Goal: Information Seeking & Learning: Learn about a topic

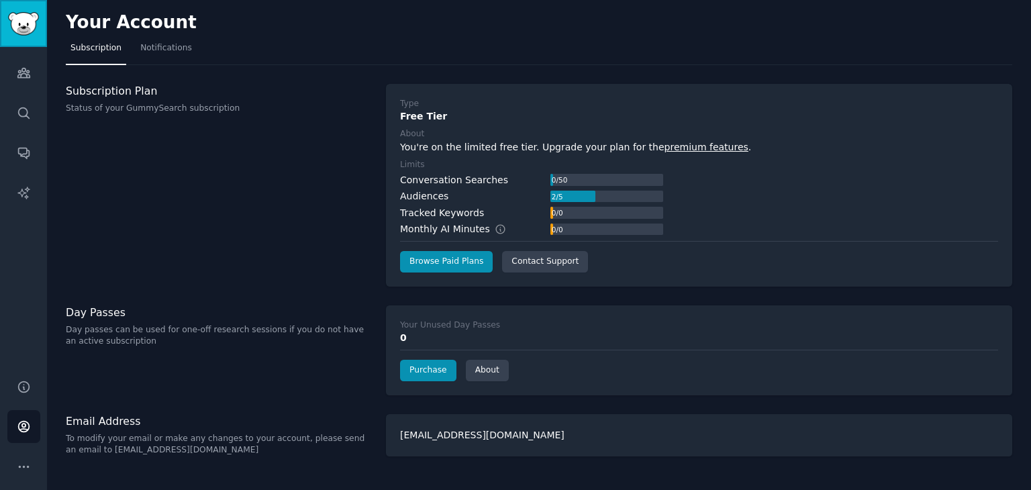
click at [22, 20] on img "Sidebar" at bounding box center [23, 24] width 31 height 24
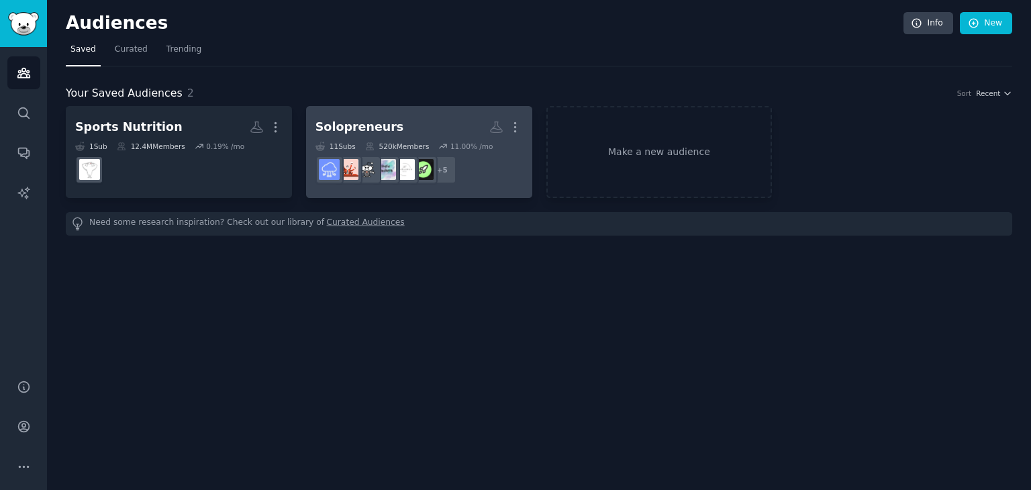
click at [481, 172] on dd "r/indiebiz, r/BootstrappedFounders, r/RichSolopreneurs, r/solopreneurs, r/Solop…" at bounding box center [420, 170] width 208 height 38
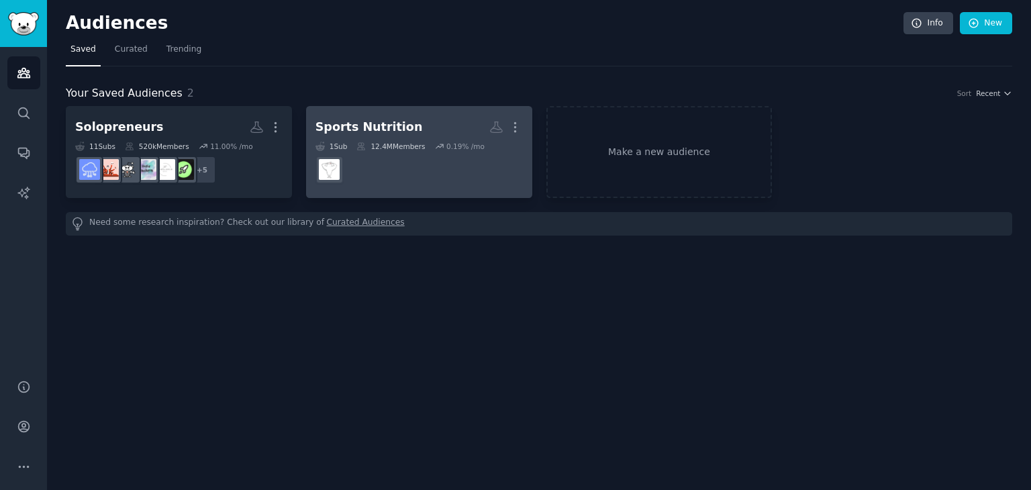
click at [467, 170] on dd at bounding box center [420, 170] width 208 height 38
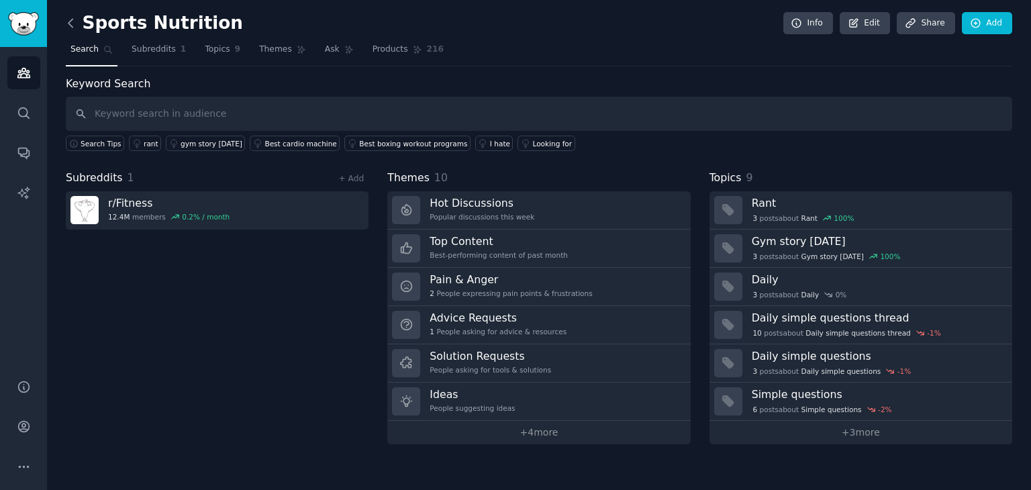
click at [74, 17] on icon at bounding box center [71, 23] width 14 height 14
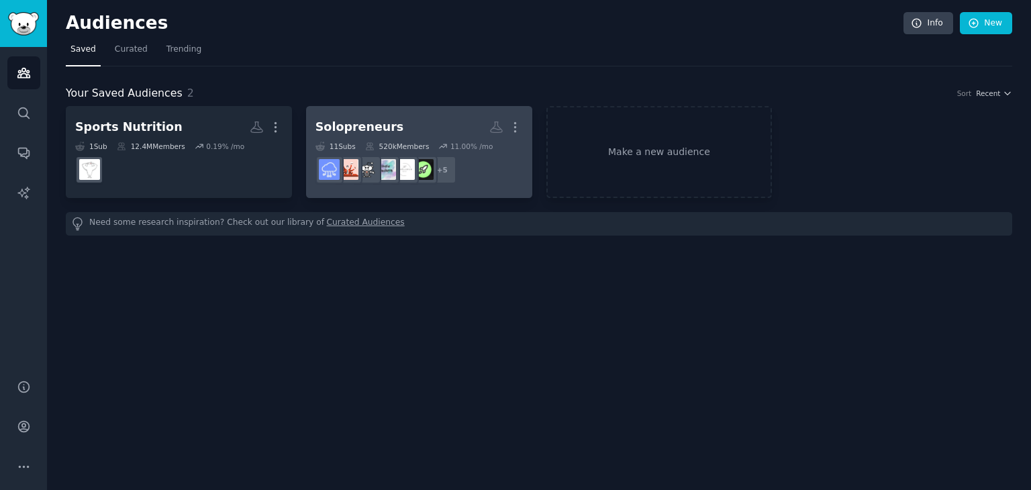
click at [417, 128] on h2 "Solopreneurs Custom Audience More" at bounding box center [420, 128] width 208 height 24
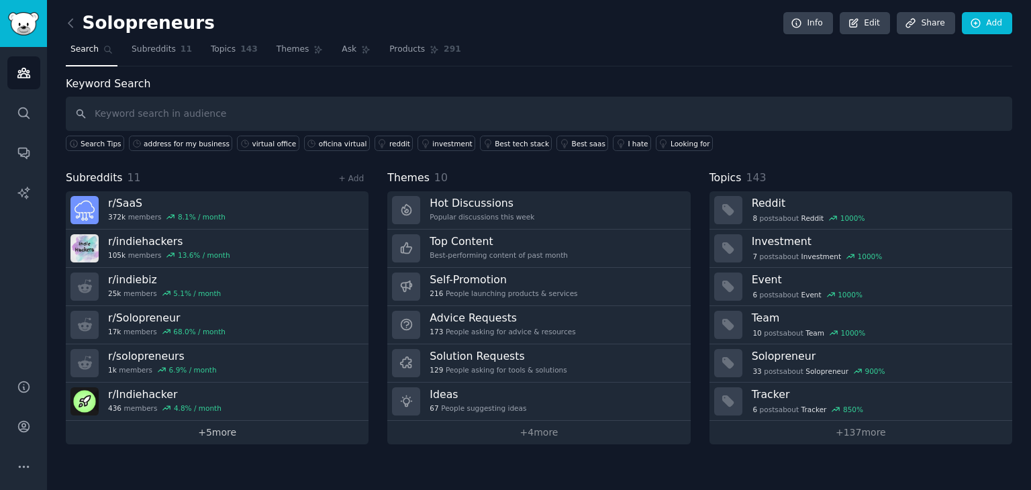
click at [226, 439] on link "+ 5 more" at bounding box center [217, 433] width 303 height 24
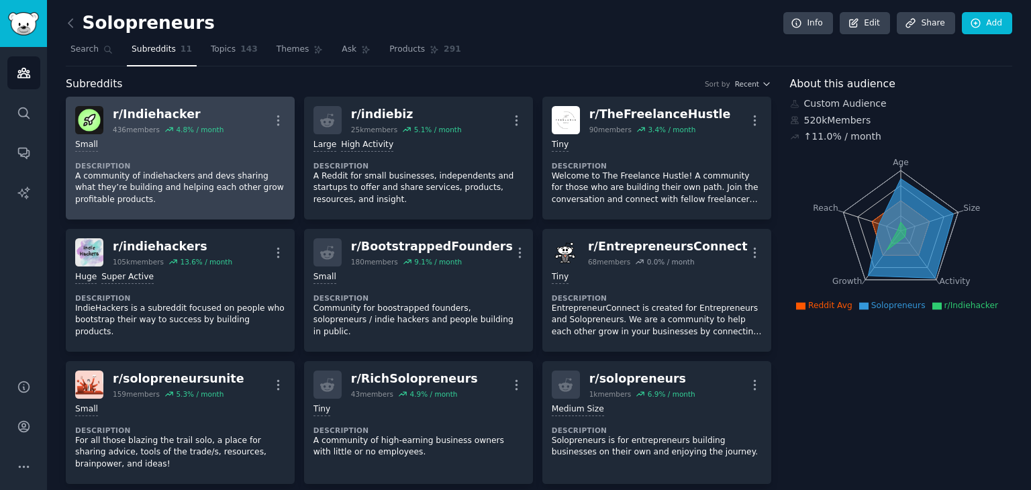
click at [197, 161] on dt "Description" at bounding box center [180, 165] width 210 height 9
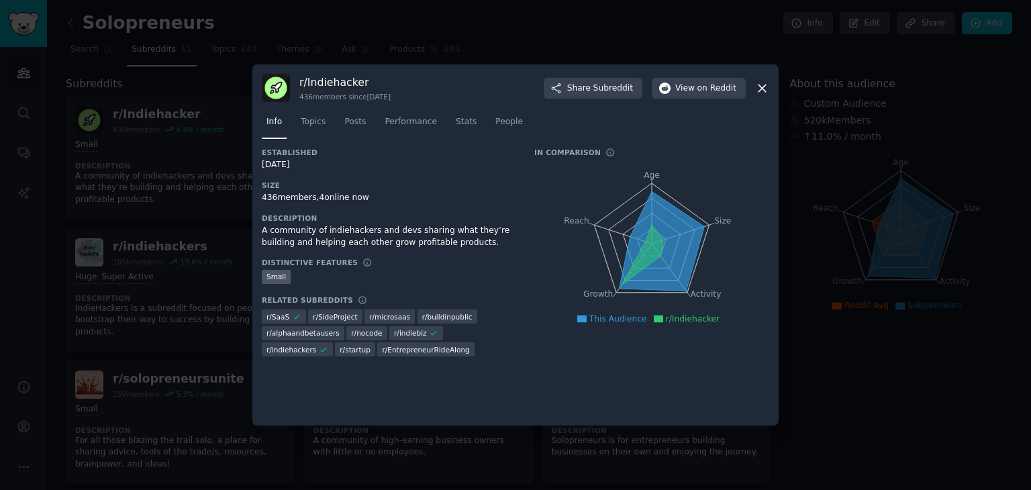
click at [144, 236] on div at bounding box center [515, 245] width 1031 height 490
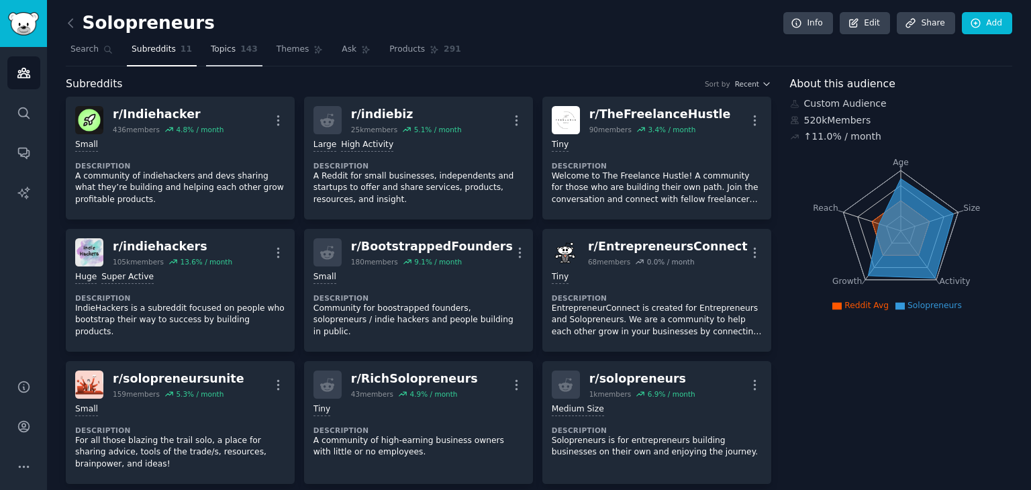
click at [211, 46] on span "Topics" at bounding box center [223, 50] width 25 height 12
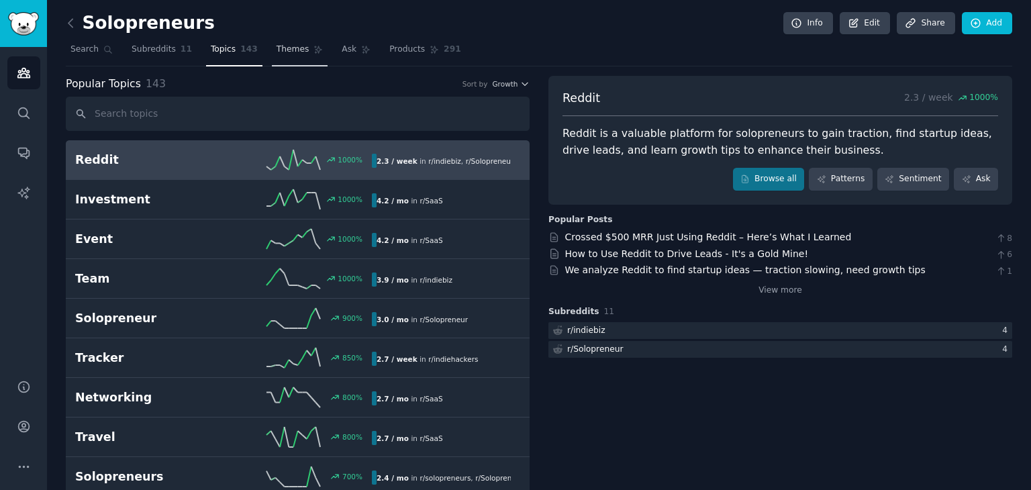
click at [277, 46] on span "Themes" at bounding box center [293, 50] width 33 height 12
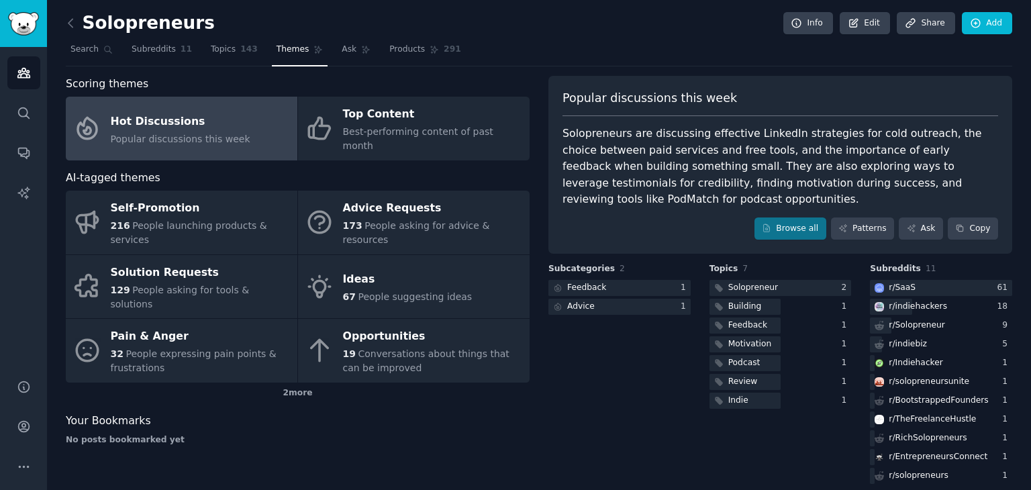
click at [880, 224] on div "Popular discussions this week Solopreneurs are discussing effective LinkedIn st…" at bounding box center [781, 165] width 464 height 179
click at [874, 218] on link "Patterns" at bounding box center [862, 229] width 63 height 23
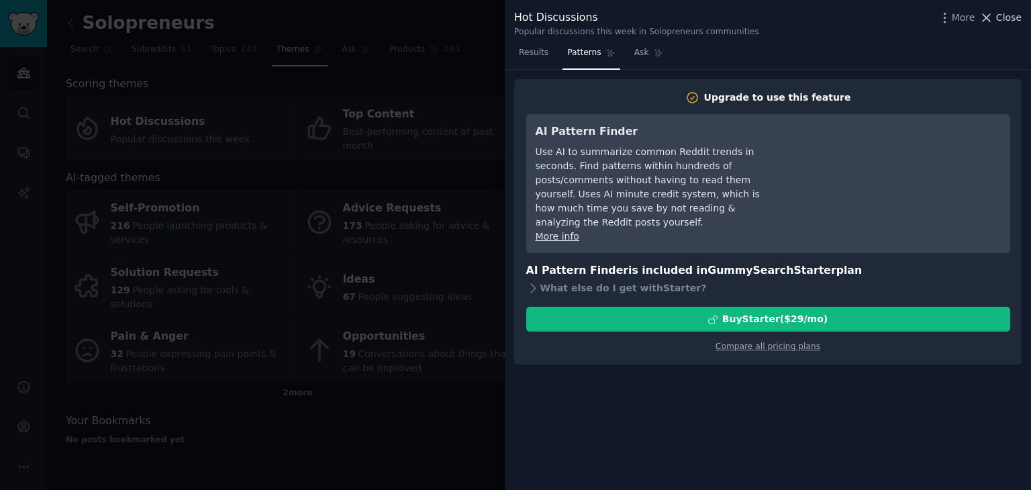
click at [1013, 18] on span "Close" at bounding box center [1010, 18] width 26 height 14
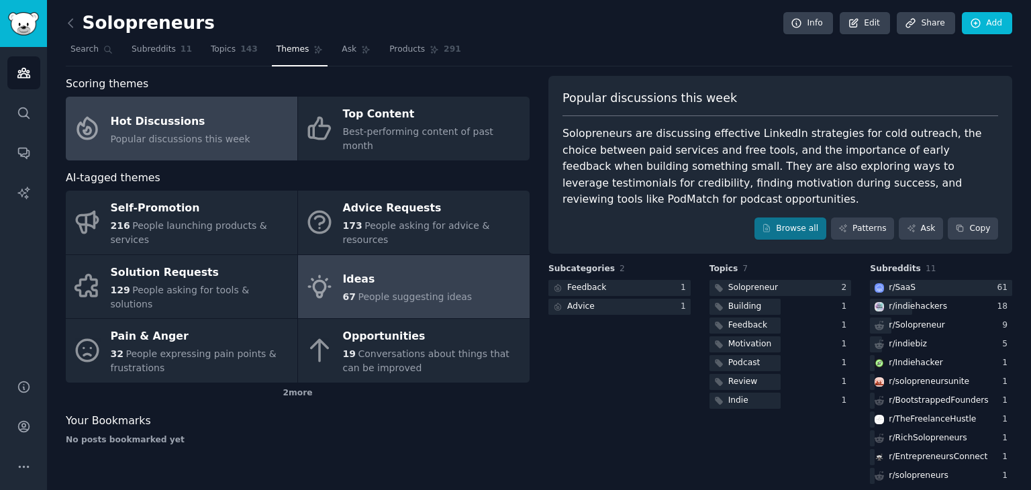
click at [423, 268] on link "Ideas 67 People suggesting ideas" at bounding box center [414, 287] width 232 height 64
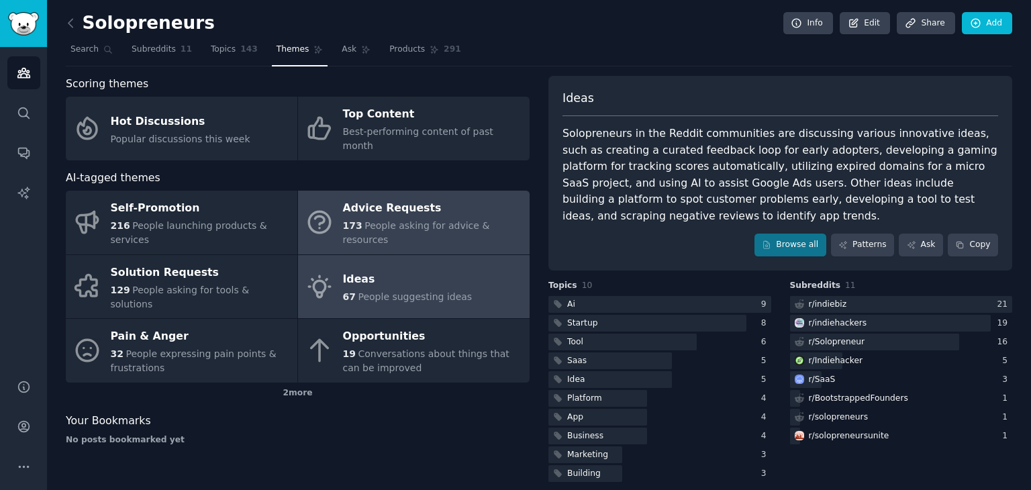
click at [398, 201] on div "Advice Requests" at bounding box center [433, 208] width 180 height 21
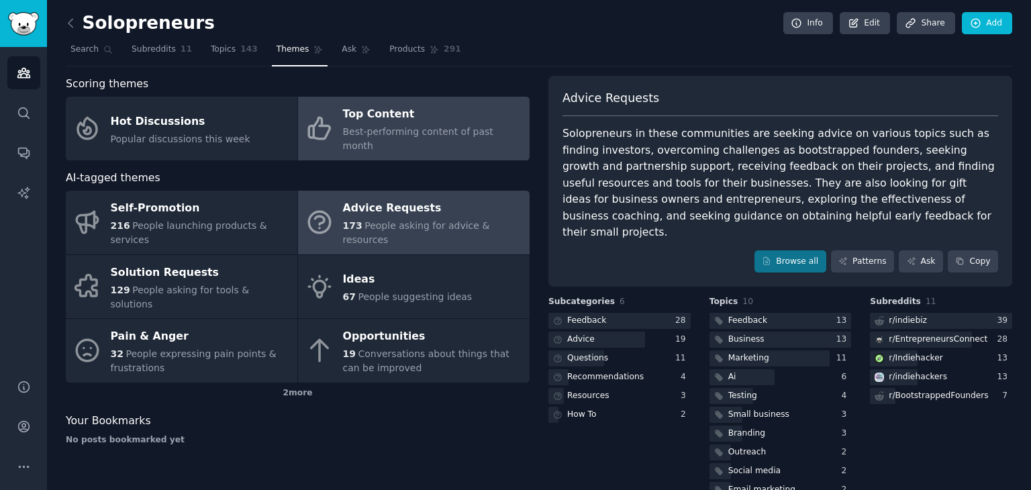
click at [412, 133] on span "Best-performing content of past month" at bounding box center [418, 138] width 150 height 25
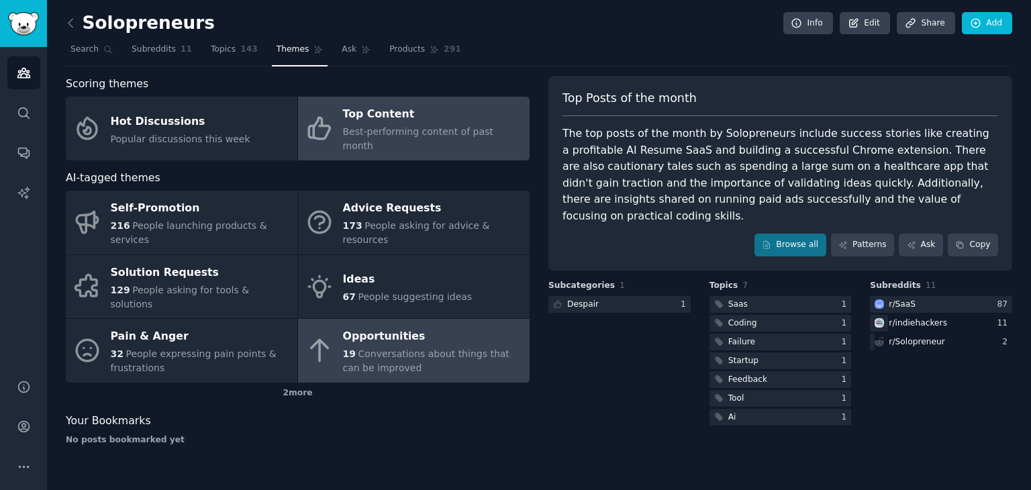
click at [379, 349] on span "Conversations about things that can be improved" at bounding box center [426, 361] width 167 height 25
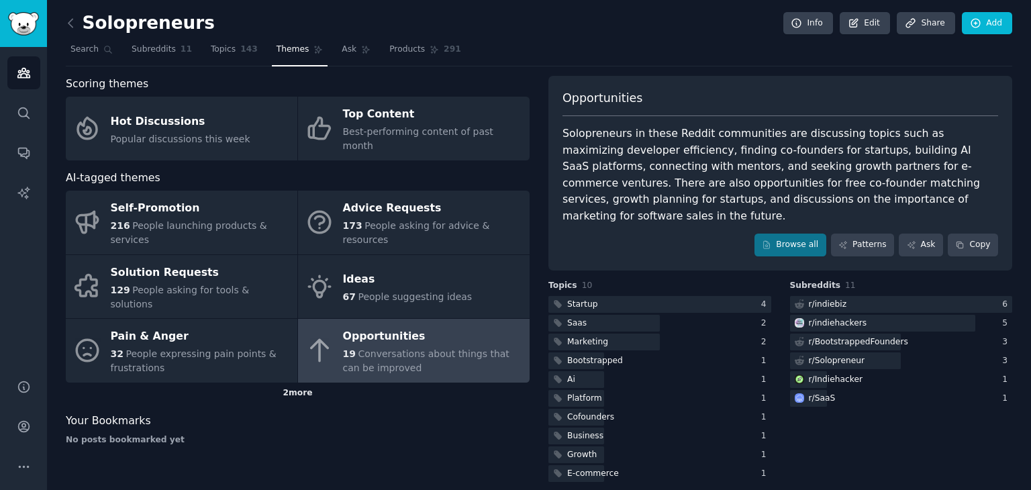
click at [308, 383] on div "2 more" at bounding box center [298, 393] width 464 height 21
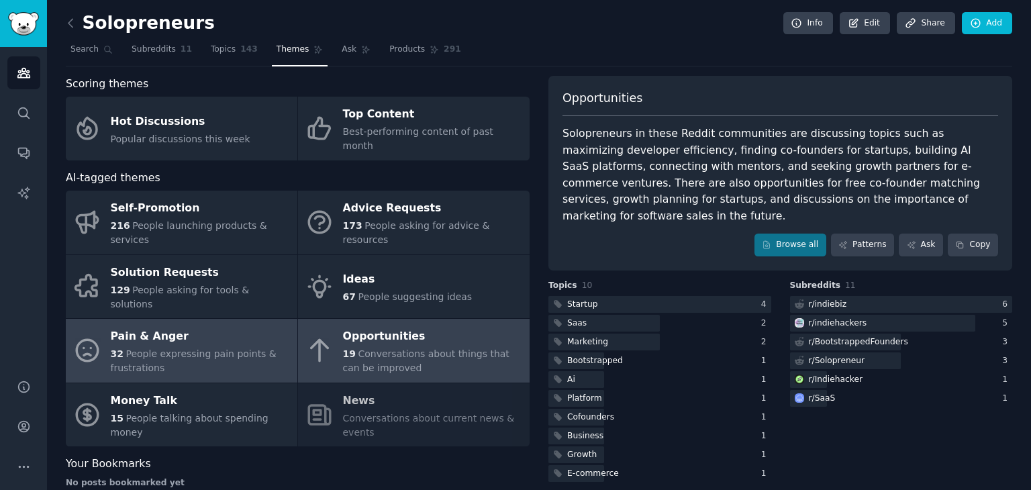
click at [213, 349] on span "People expressing pain points & frustrations" at bounding box center [194, 361] width 166 height 25
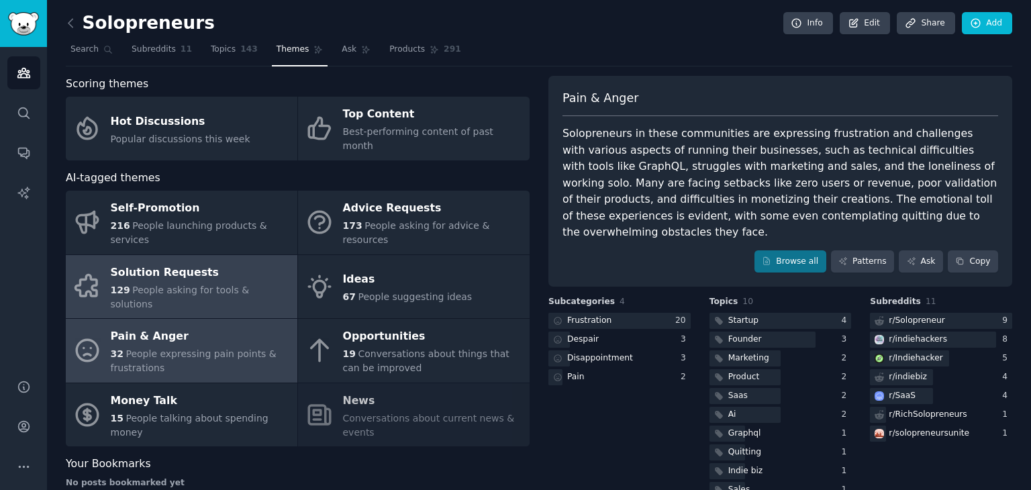
click at [171, 262] on div "Solution Requests" at bounding box center [201, 272] width 180 height 21
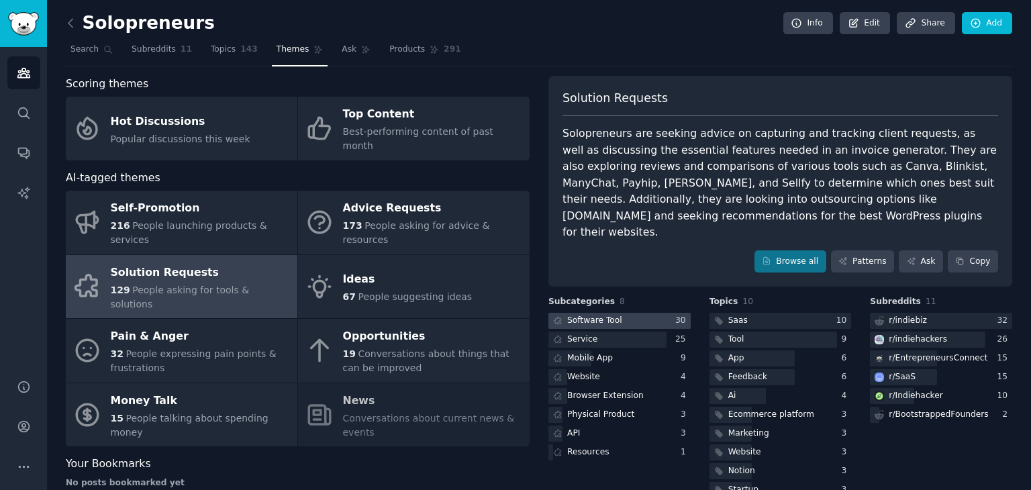
click at [582, 315] on div "Software Tool" at bounding box center [594, 321] width 55 height 12
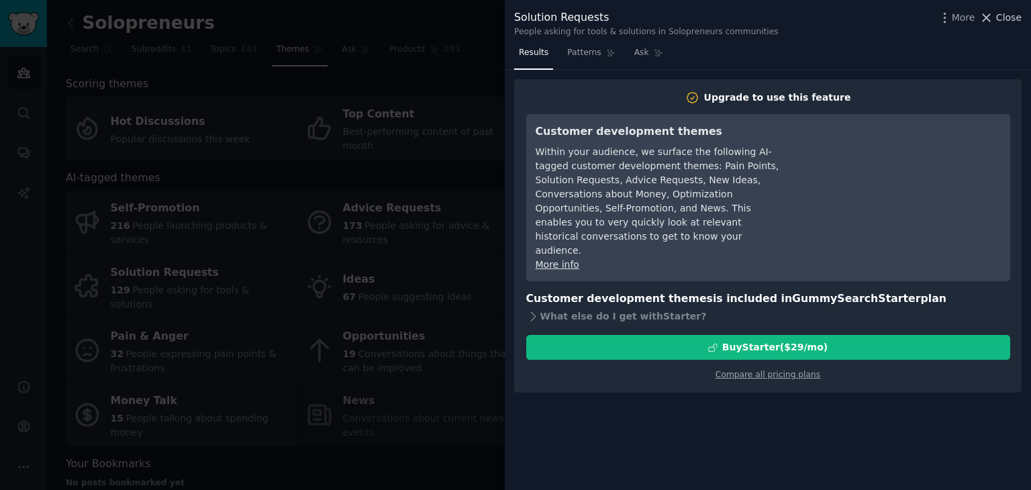
click at [1021, 14] on span "Close" at bounding box center [1010, 18] width 26 height 14
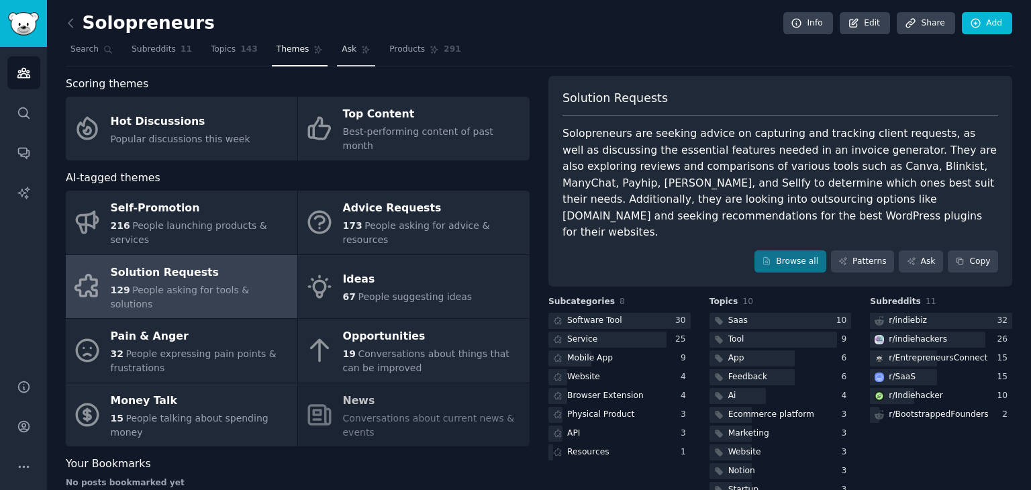
click at [337, 42] on link "Ask" at bounding box center [356, 53] width 38 height 28
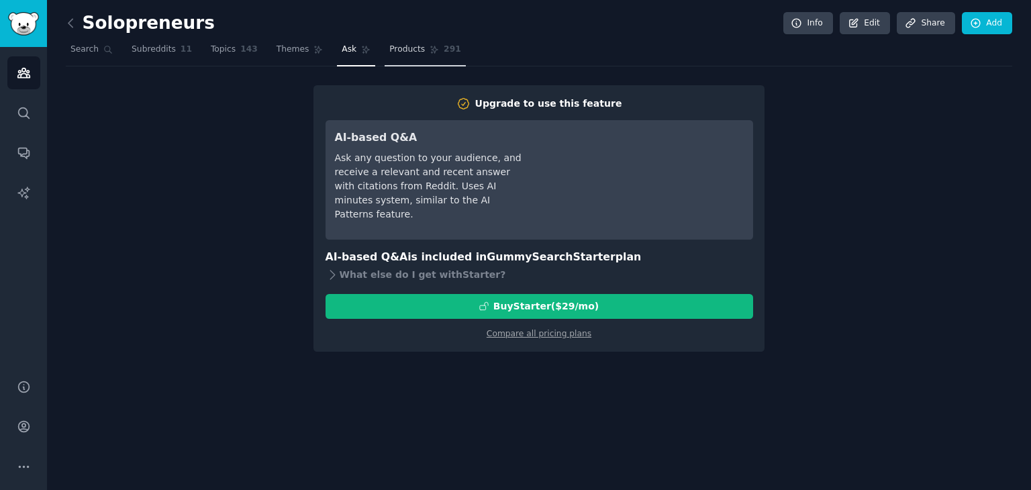
click at [397, 52] on span "Products" at bounding box center [407, 50] width 36 height 12
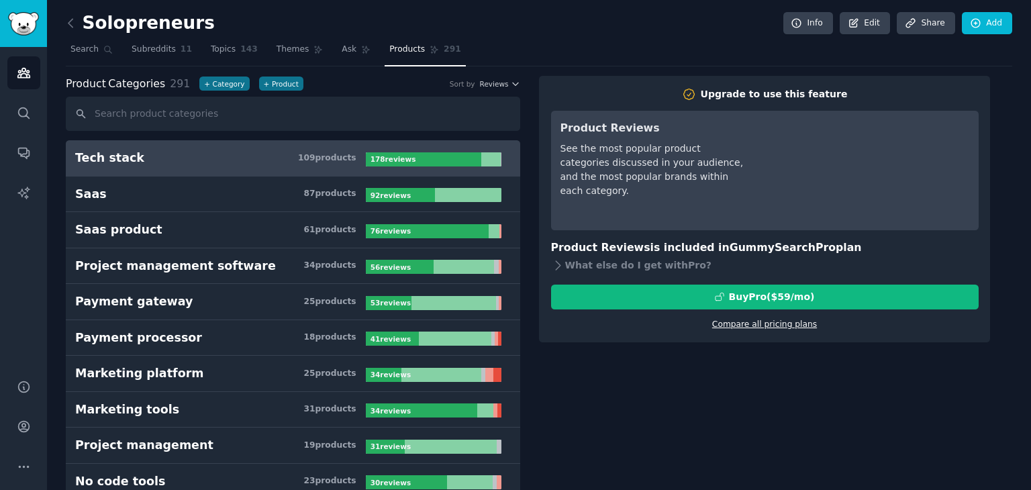
click at [790, 321] on link "Compare all pricing plans" at bounding box center [765, 324] width 105 height 9
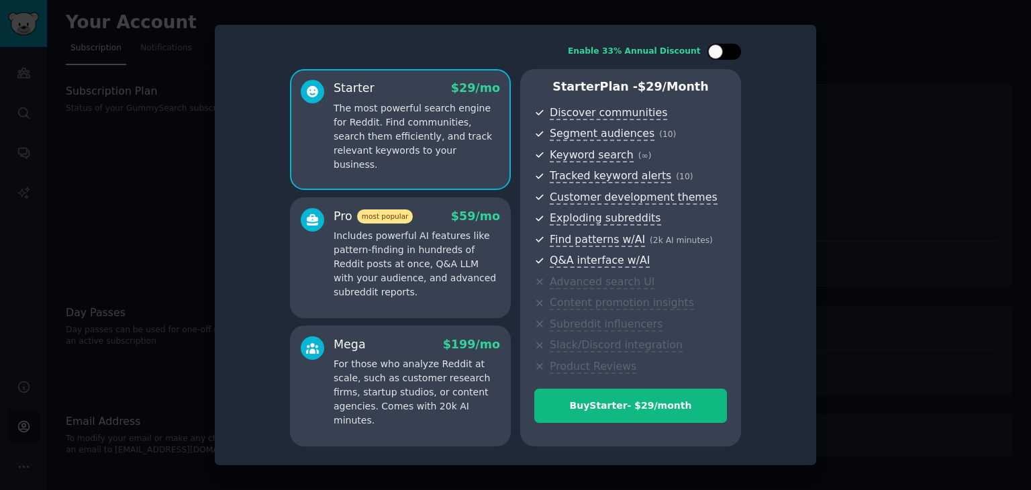
click at [735, 53] on div at bounding box center [725, 52] width 34 height 16
checkbox input "true"
click at [464, 265] on p "Includes powerful AI features like pattern-finding in hundreds of Reddit posts …" at bounding box center [417, 264] width 167 height 71
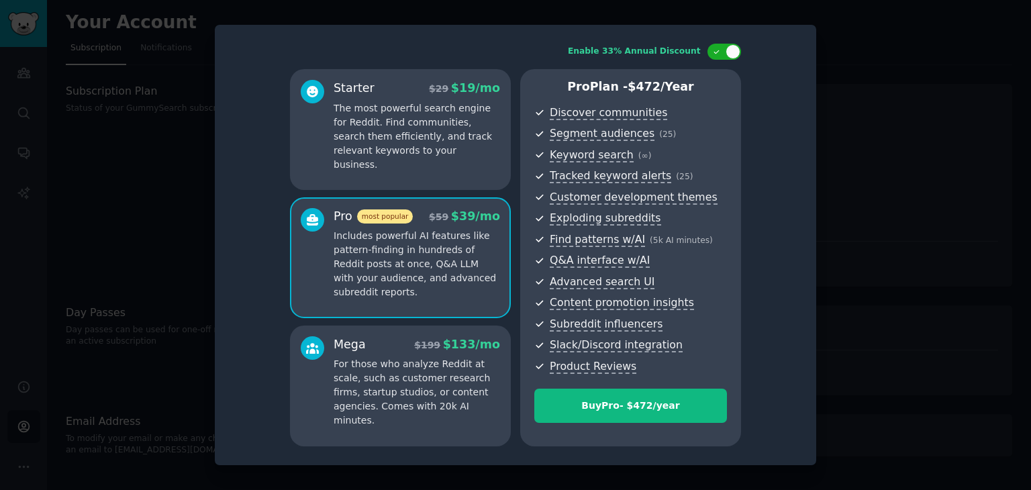
click at [418, 373] on p "For those who analyze Reddit at scale, such as customer research firms, startup…" at bounding box center [417, 392] width 167 height 71
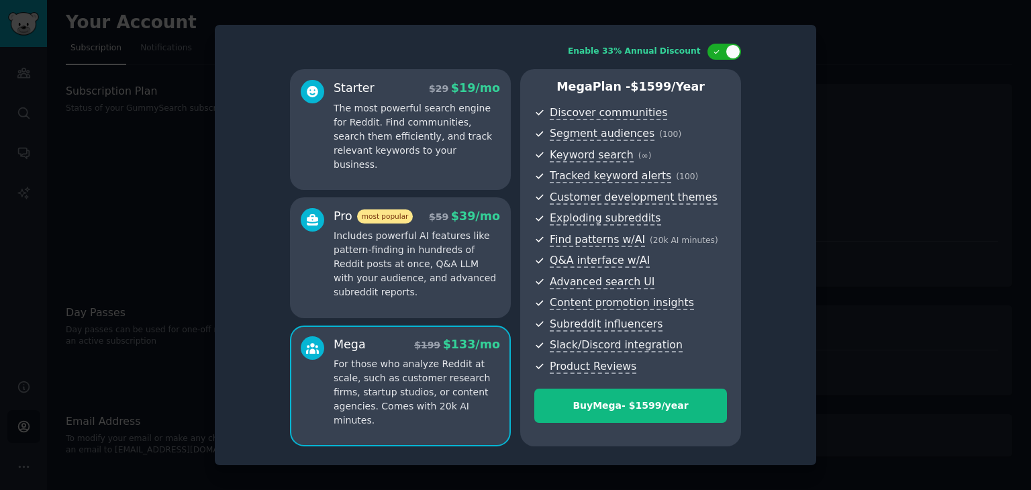
click at [406, 262] on p "Includes powerful AI features like pattern-finding in hundreds of Reddit posts …" at bounding box center [417, 264] width 167 height 71
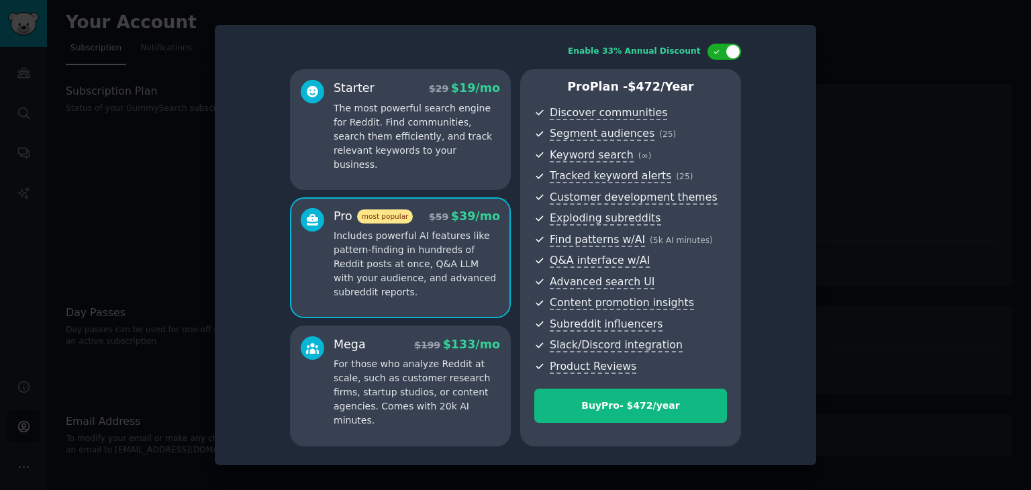
click at [124, 219] on div at bounding box center [515, 245] width 1031 height 490
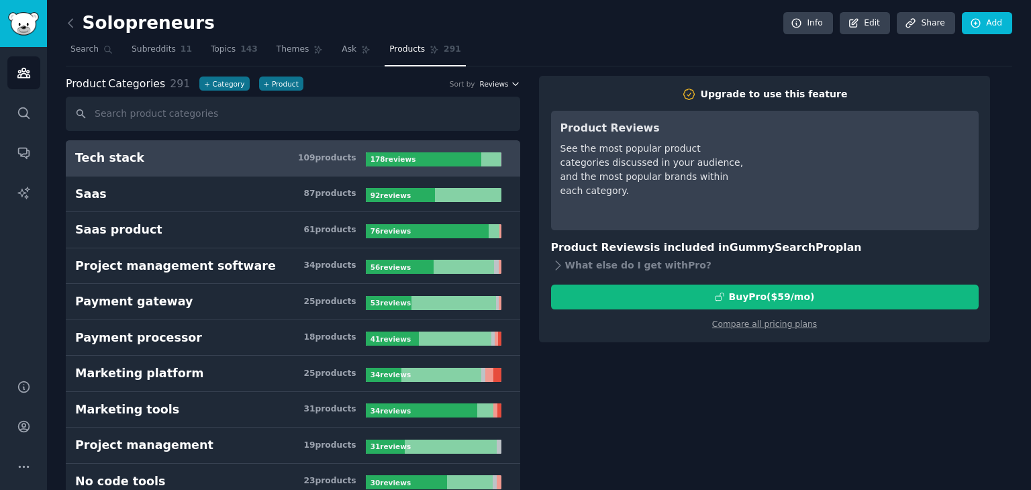
click at [517, 83] on icon "button" at bounding box center [515, 83] width 9 height 9
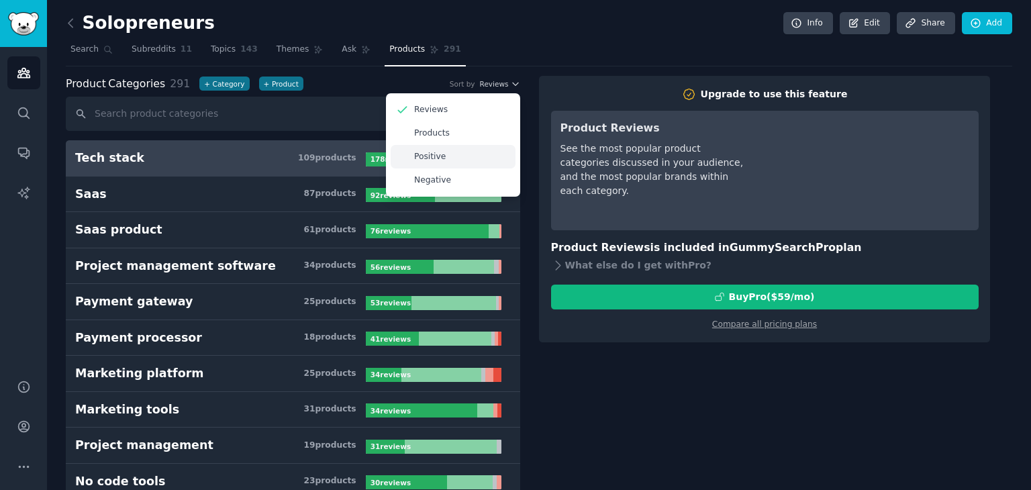
click at [459, 153] on div "Positive" at bounding box center [453, 157] width 125 height 24
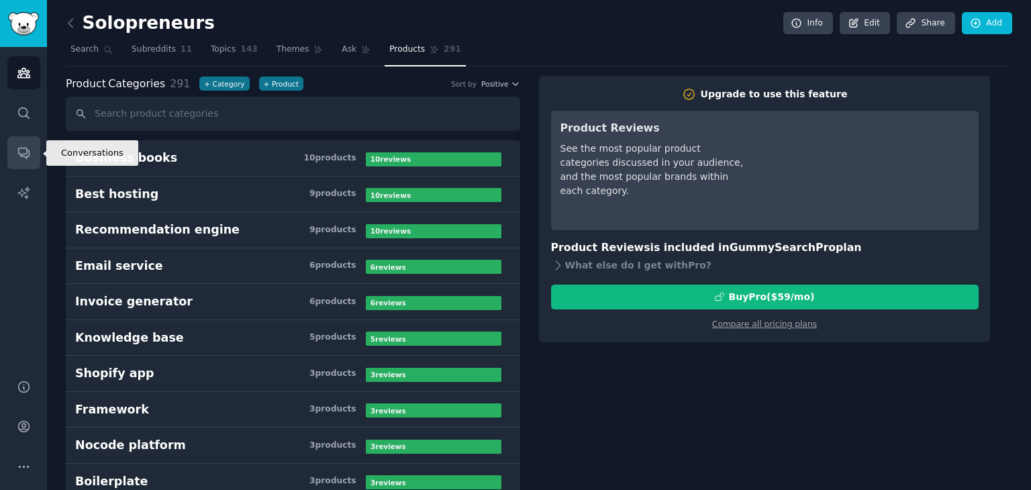
click at [24, 156] on icon "Sidebar" at bounding box center [23, 153] width 11 height 11
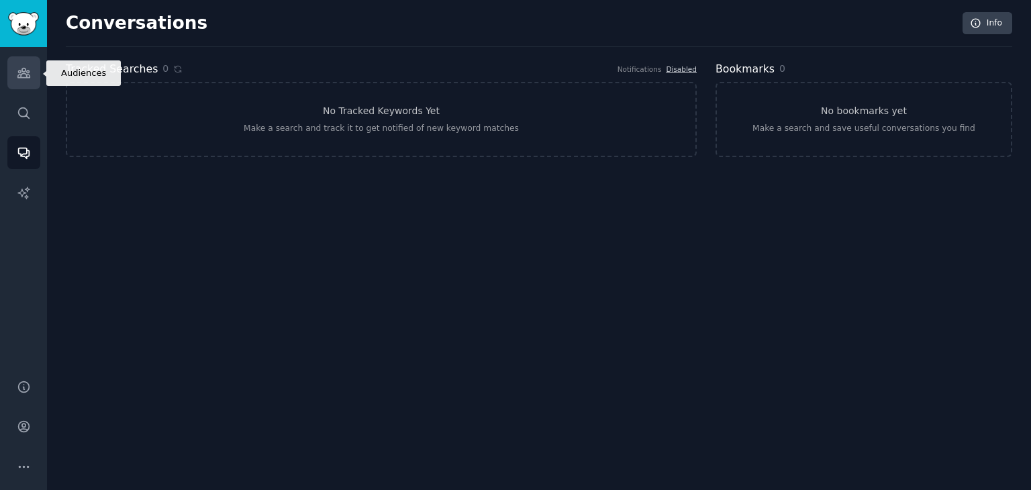
click at [28, 72] on icon "Sidebar" at bounding box center [23, 72] width 12 height 9
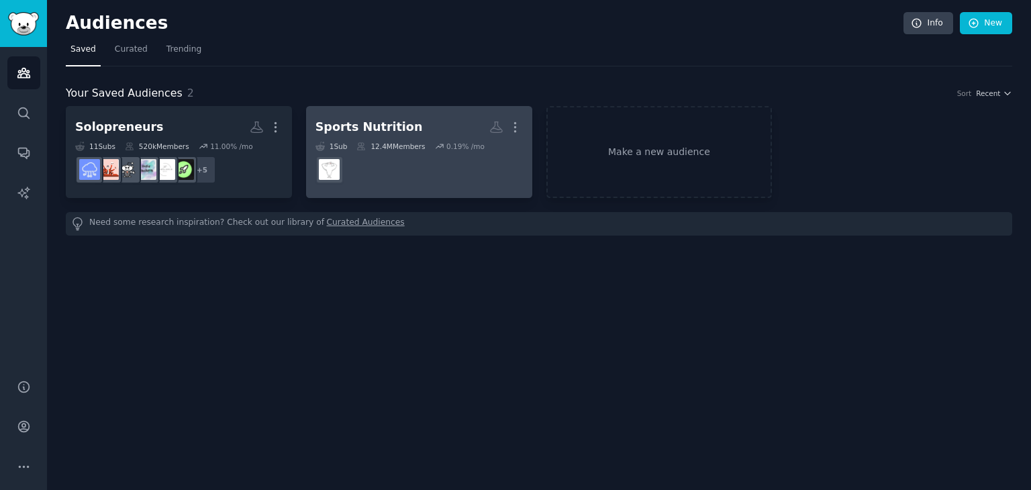
click at [406, 167] on dd at bounding box center [420, 170] width 208 height 38
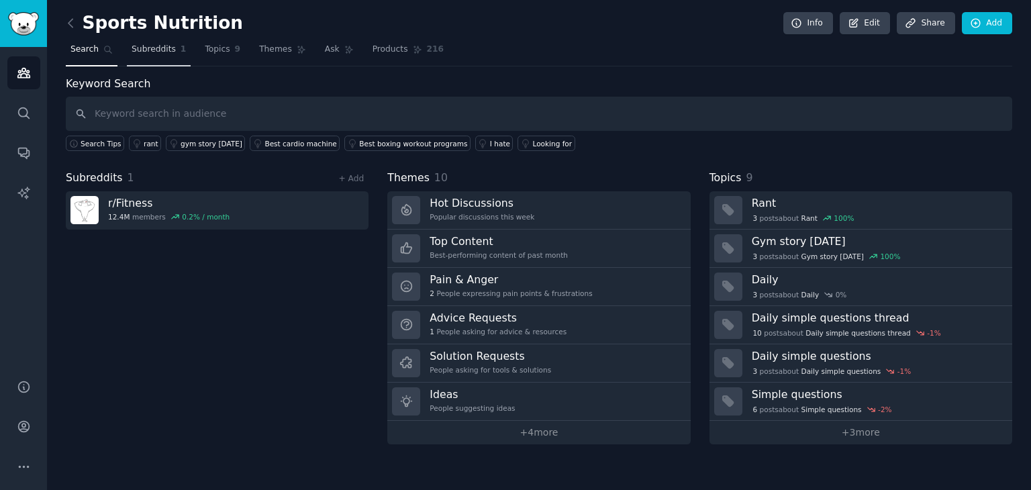
click at [162, 52] on span "Subreddits" at bounding box center [154, 50] width 44 height 12
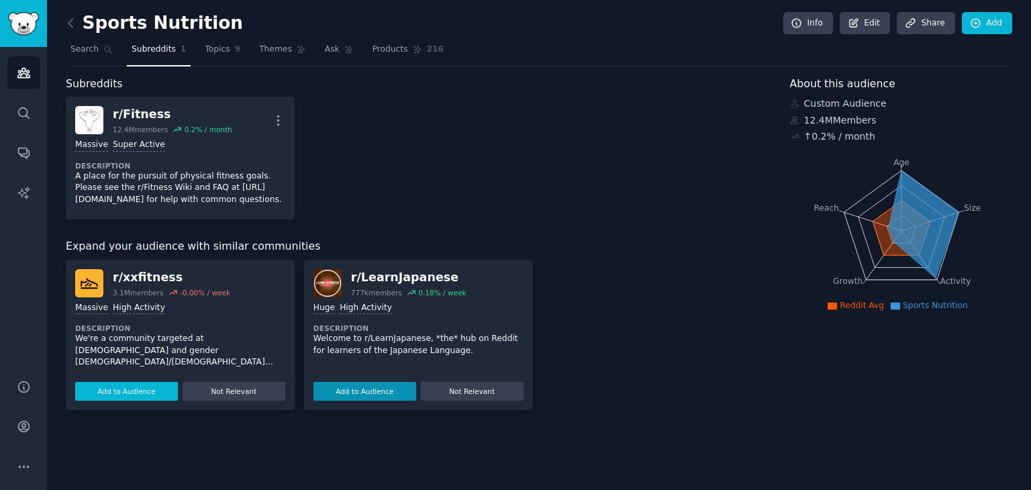
click at [118, 390] on button "Add to Audience" at bounding box center [126, 391] width 103 height 19
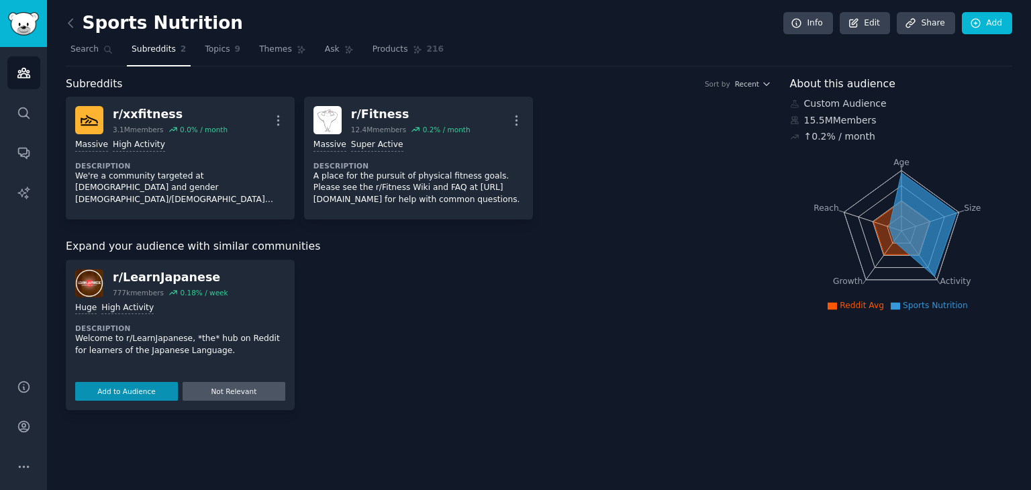
click at [257, 392] on button "Not Relevant" at bounding box center [234, 391] width 103 height 19
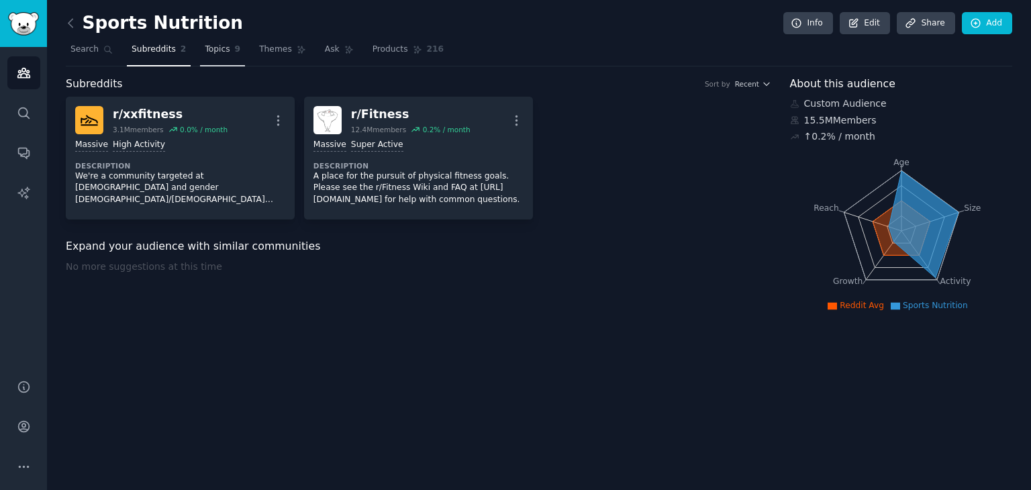
click at [215, 50] on span "Topics" at bounding box center [217, 50] width 25 height 12
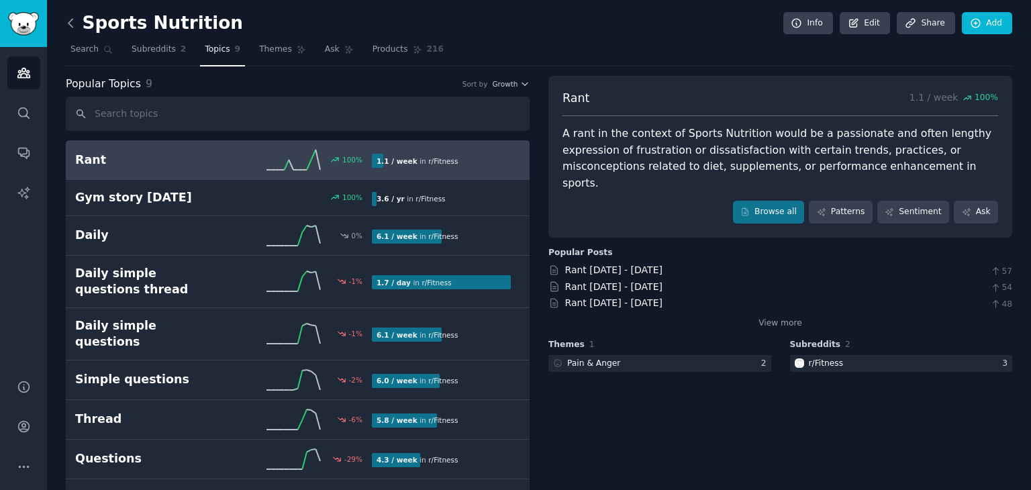
click at [73, 21] on icon at bounding box center [71, 23] width 14 height 14
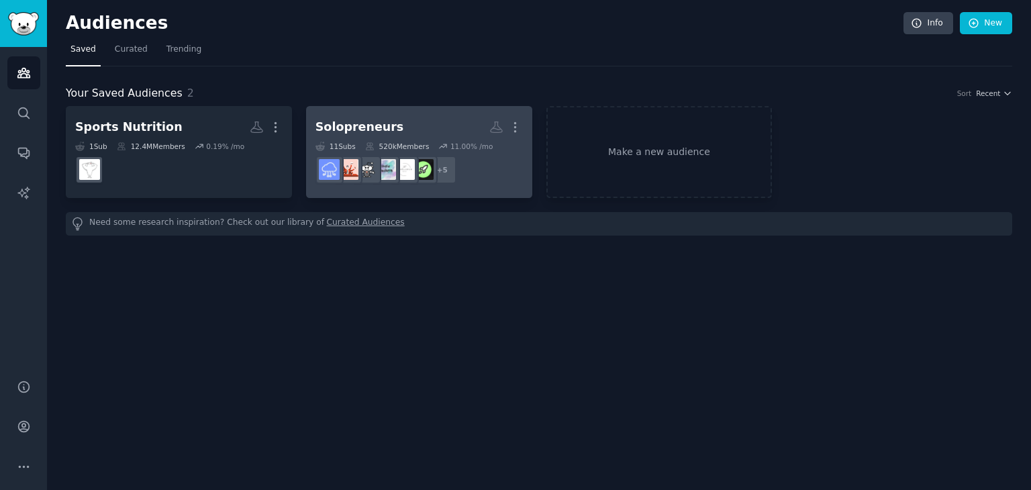
click at [416, 126] on h2 "Solopreneurs More" at bounding box center [420, 128] width 208 height 24
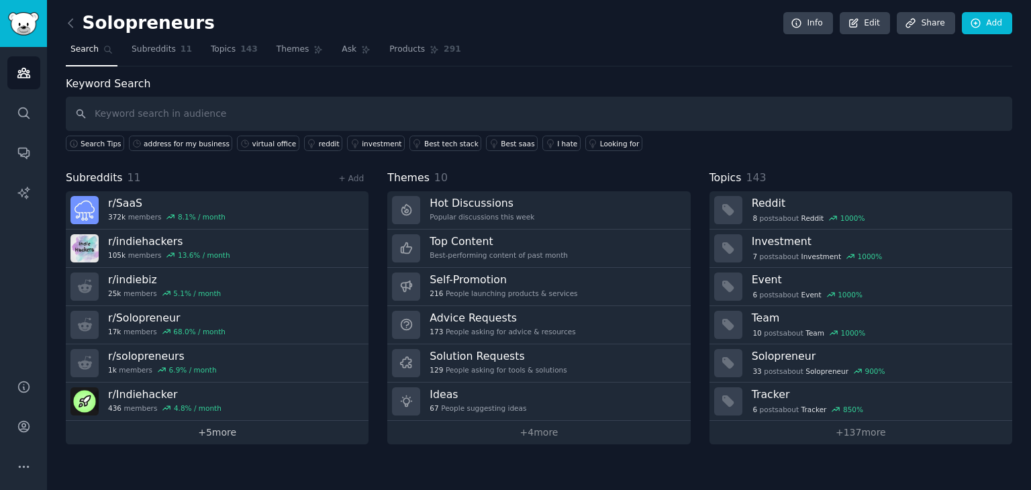
click at [247, 432] on link "+ 5 more" at bounding box center [217, 433] width 303 height 24
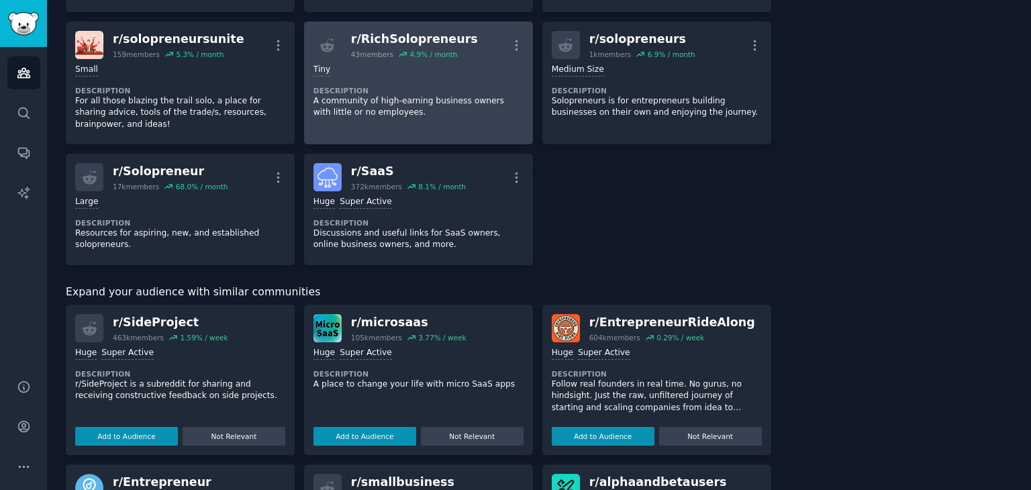
scroll to position [361, 0]
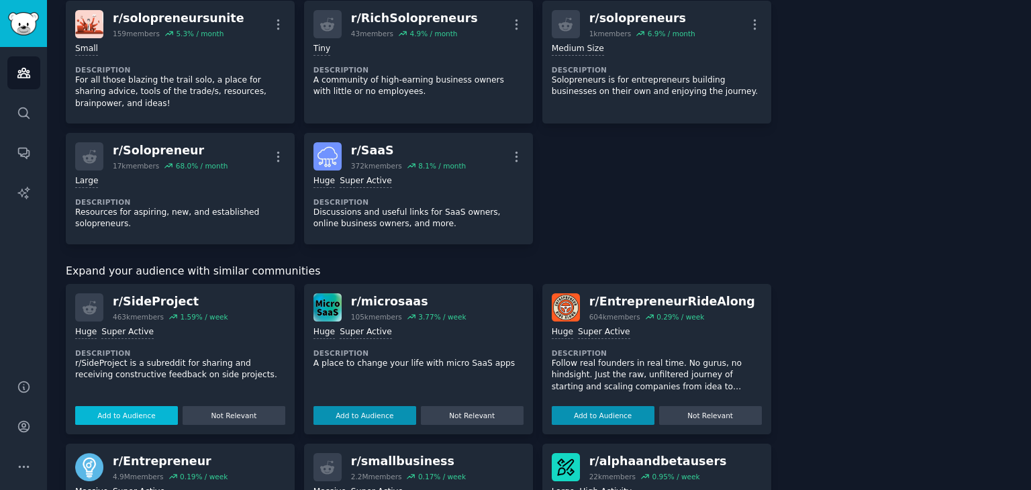
click at [136, 418] on button "Add to Audience" at bounding box center [126, 415] width 103 height 19
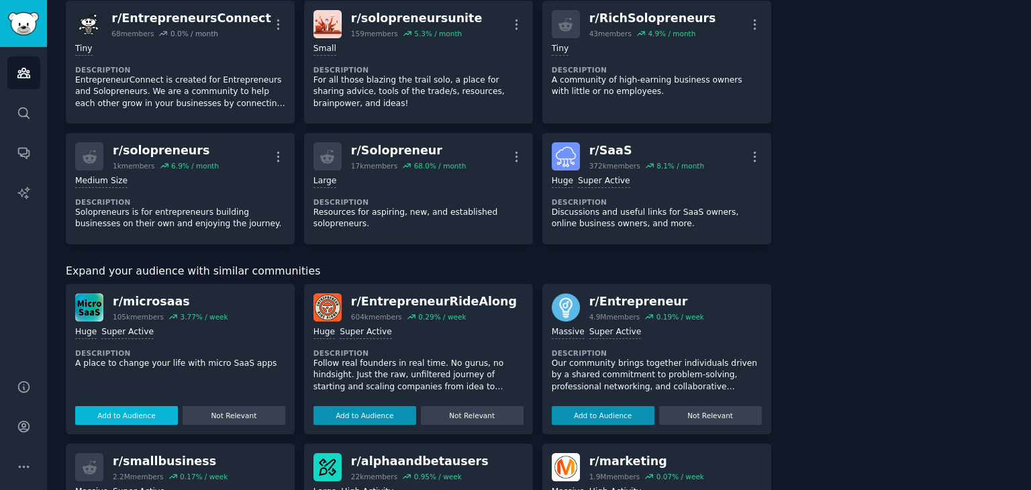
click at [118, 414] on button "Add to Audience" at bounding box center [126, 415] width 103 height 19
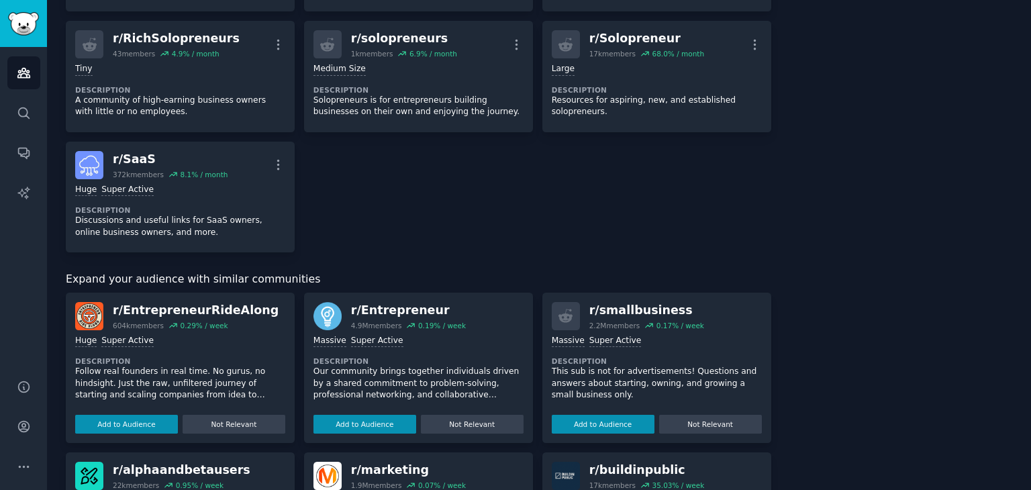
scroll to position [558, 0]
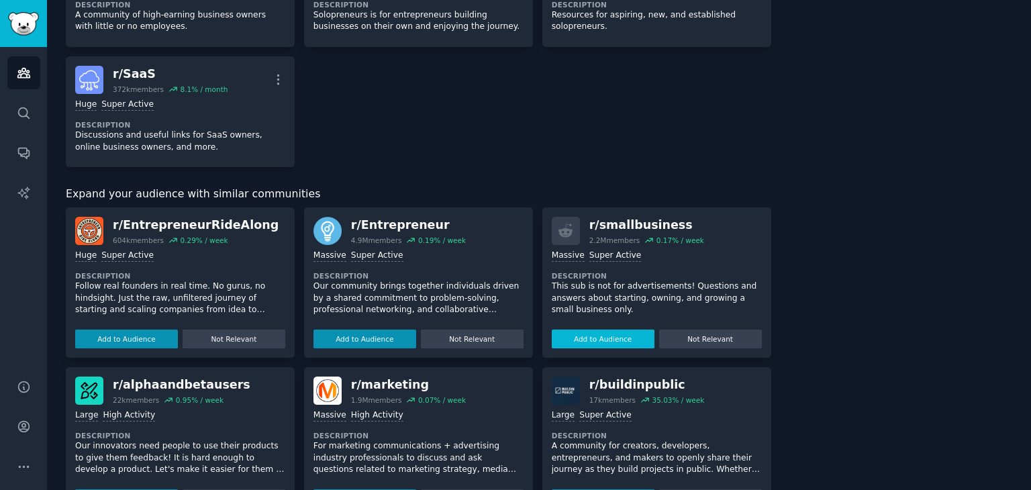
click at [594, 336] on button "Add to Audience" at bounding box center [603, 339] width 103 height 19
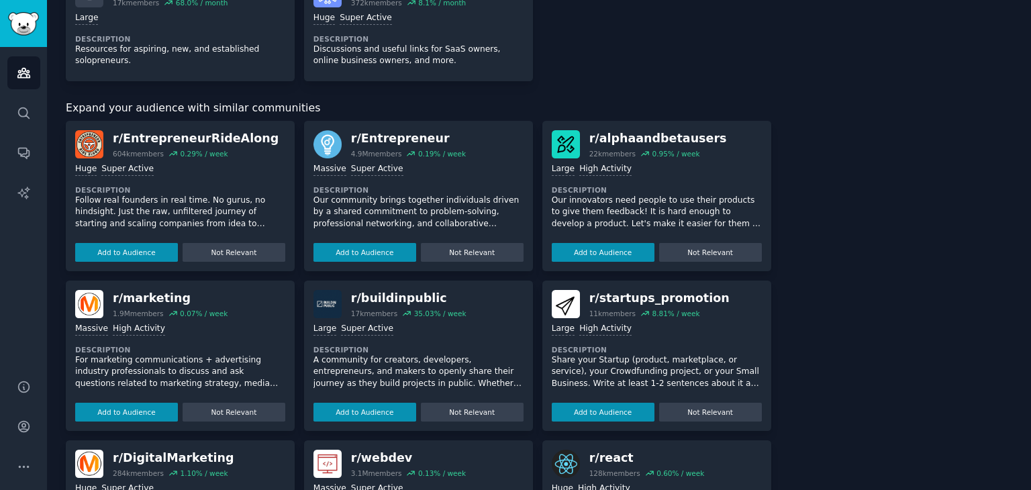
scroll to position [663, 0]
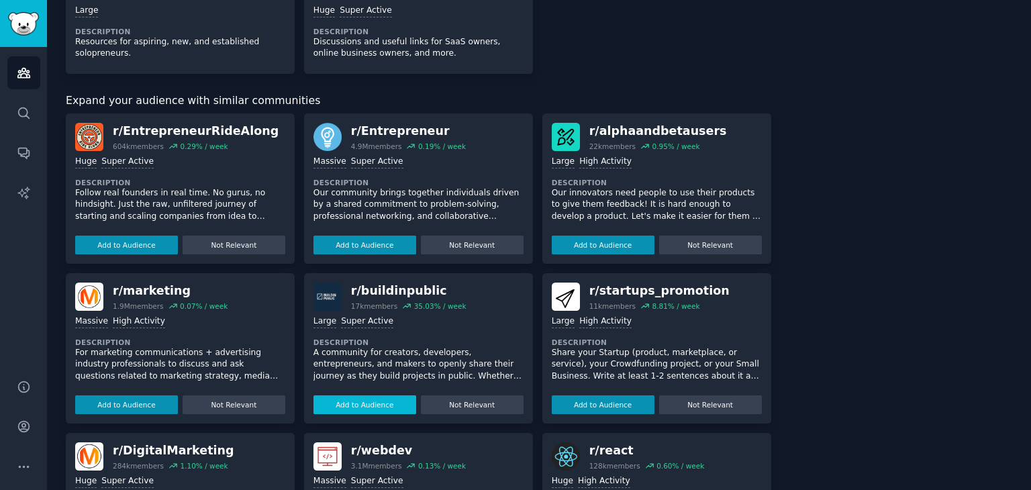
click at [382, 407] on button "Add to Audience" at bounding box center [365, 405] width 103 height 19
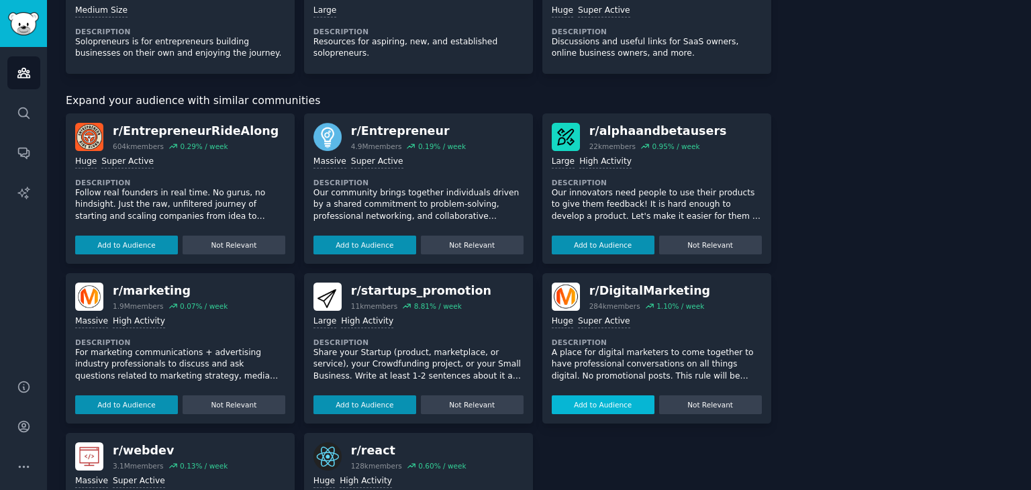
click at [590, 405] on button "Add to Audience" at bounding box center [603, 405] width 103 height 19
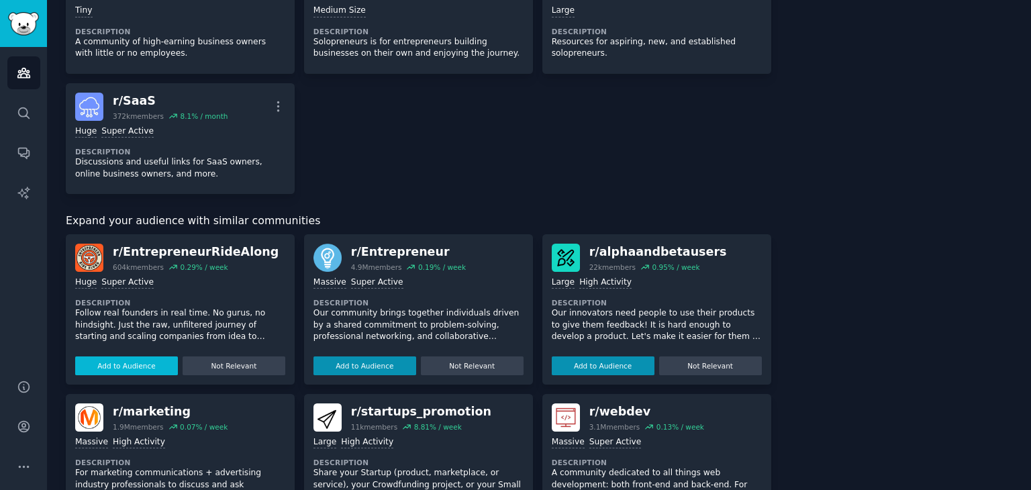
click at [139, 360] on button "Add to Audience" at bounding box center [126, 366] width 103 height 19
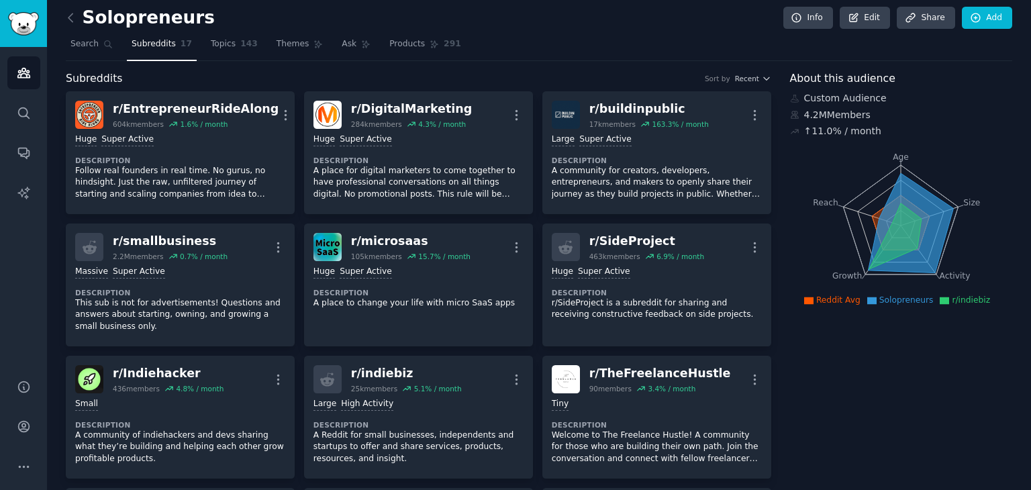
scroll to position [0, 0]
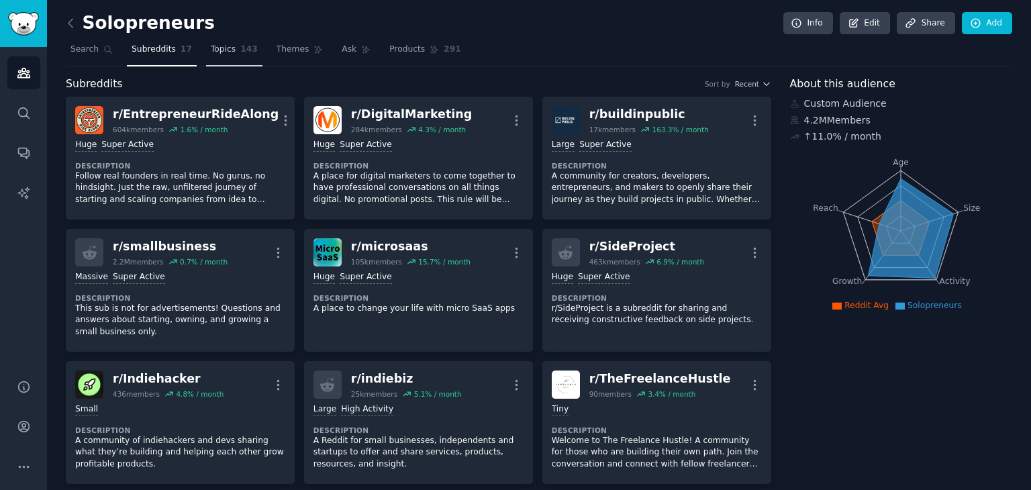
click at [216, 52] on span "Topics" at bounding box center [223, 50] width 25 height 12
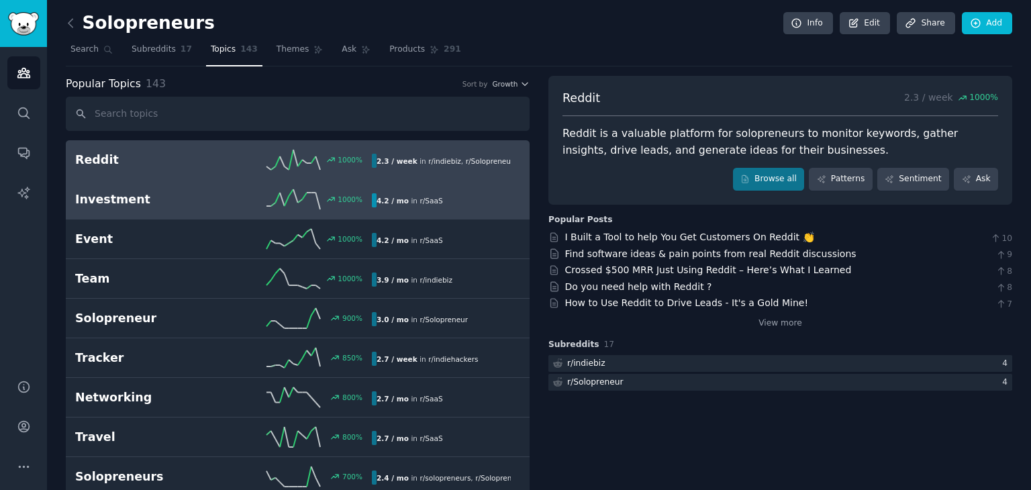
click at [173, 203] on h2 "Investment" at bounding box center [149, 199] width 148 height 17
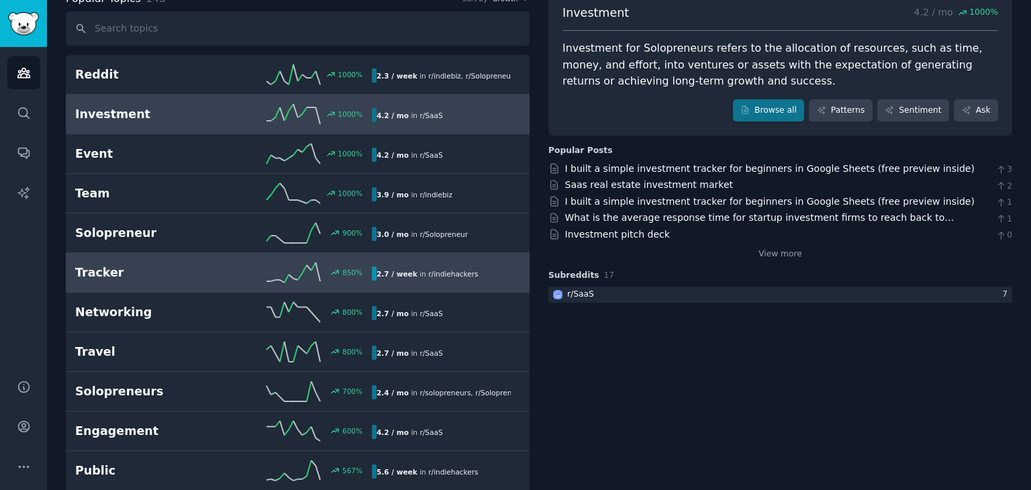
scroll to position [131, 0]
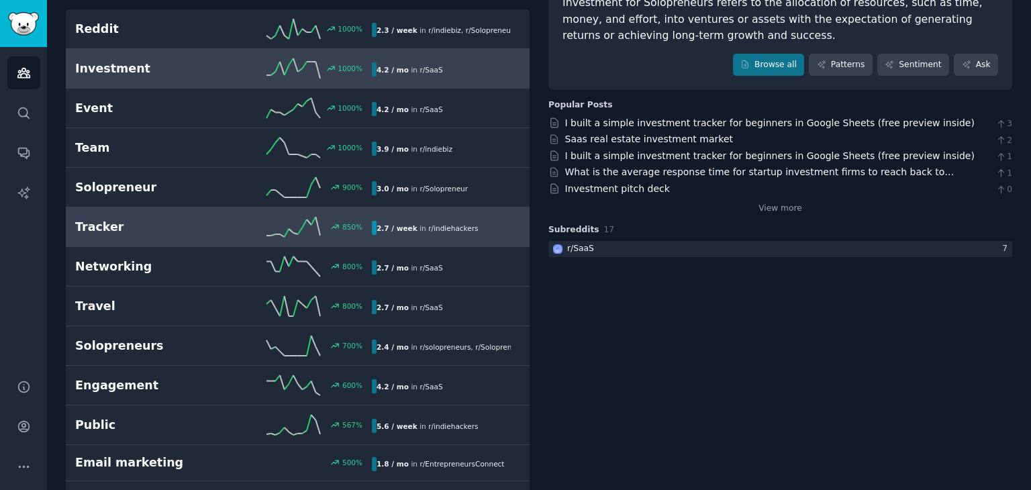
click at [224, 344] on div "700 %" at bounding box center [298, 346] width 148 height 20
